Goal: Entertainment & Leisure: Consume media (video, audio)

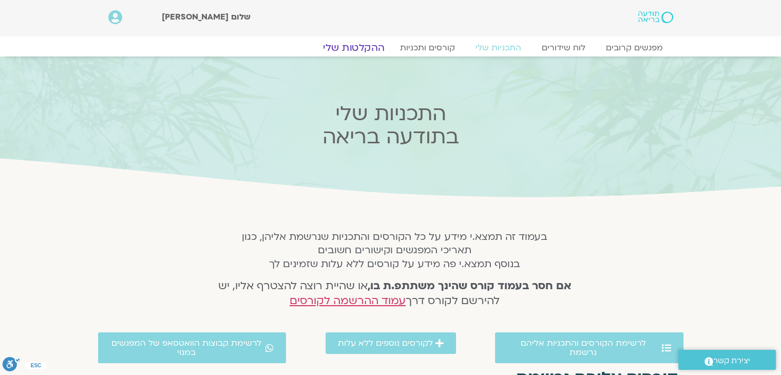
click at [362, 43] on link "ההקלטות שלי" at bounding box center [354, 48] width 86 height 12
click at [363, 51] on link "ההקלטות שלי" at bounding box center [354, 48] width 86 height 12
click at [368, 47] on link "ההקלטות שלי" at bounding box center [354, 48] width 86 height 12
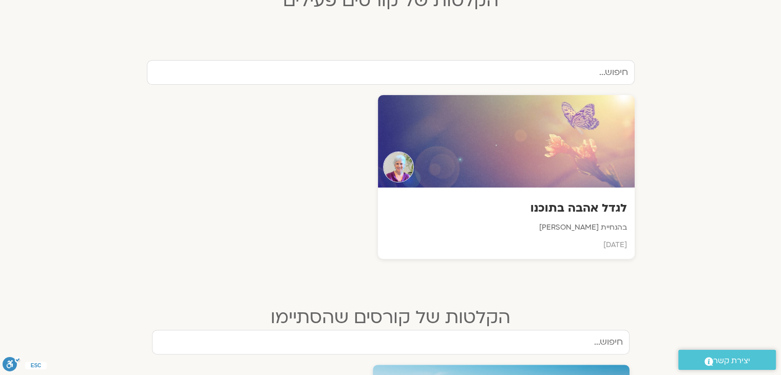
scroll to position [315, 0]
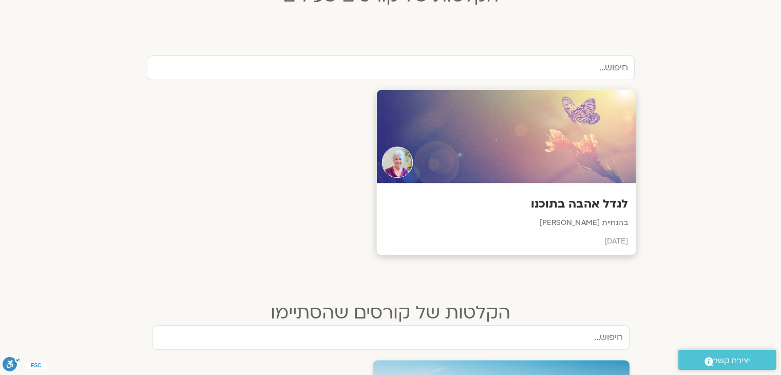
click at [594, 211] on h3 "לגדל אהבה בתוכנו" at bounding box center [506, 204] width 244 height 16
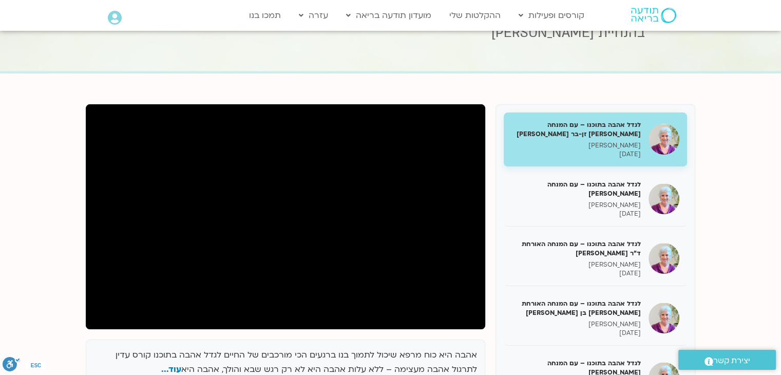
scroll to position [64, 0]
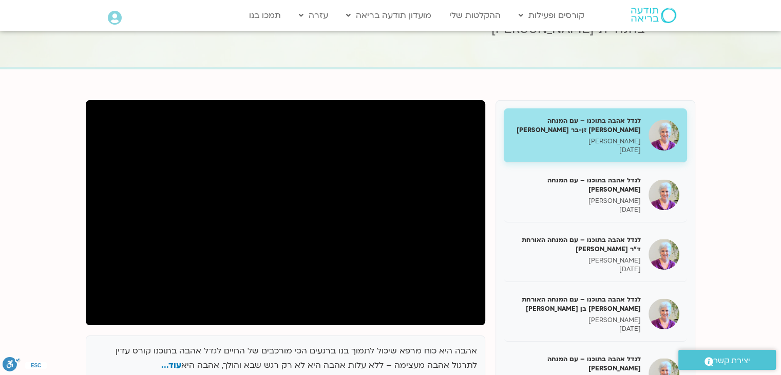
click at [778, 107] on section "אהבה היא כוח מרפא שיכול לתמוך בנו ברגעים הכי מורכבים של החיים לגדל אהבה בתוכנו …" at bounding box center [390, 382] width 781 height 626
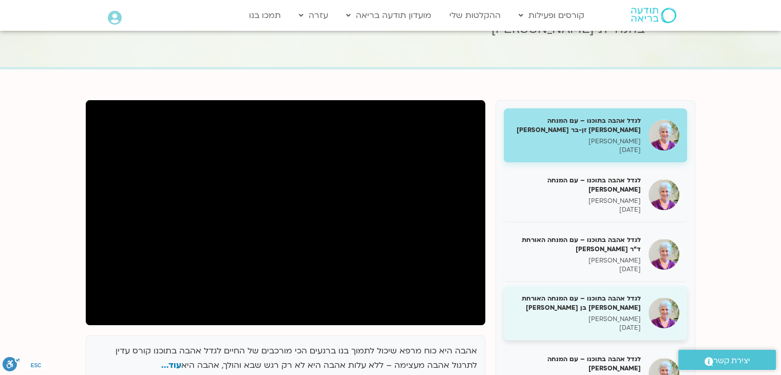
click at [604, 304] on h5 "לגדל אהבה בתוכנו – עם המנחה האורחת שאנייה כהן בן חיים" at bounding box center [576, 303] width 129 height 18
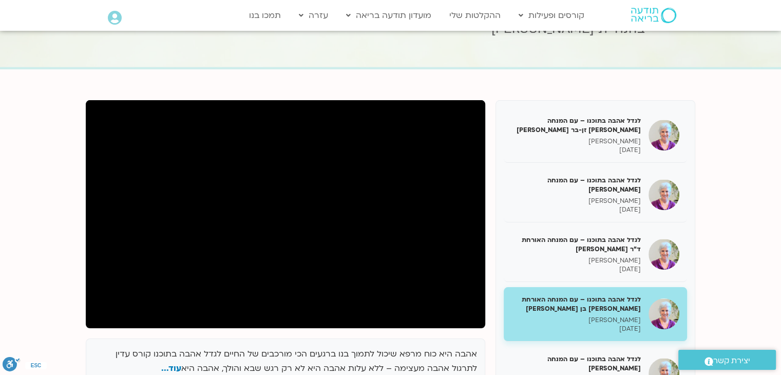
click at [216, 335] on div "אהבה היא כוח מרפא שיכול לתמוך בנו ברגעים הכי מורכבים של החיים לגדל אהבה בתוכנו …" at bounding box center [391, 335] width 610 height 470
